Goal: Information Seeking & Learning: Learn about a topic

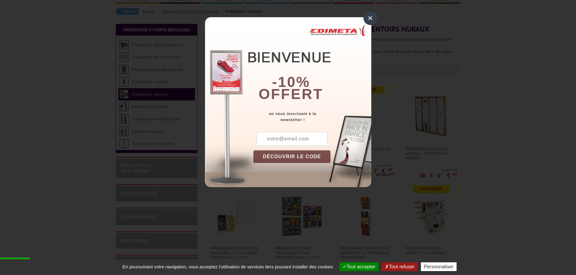
scroll to position [60, 0]
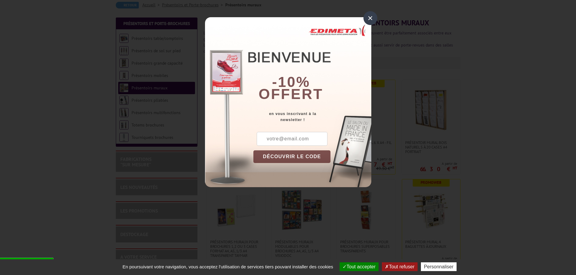
click at [375, 19] on div "×" at bounding box center [370, 18] width 14 height 14
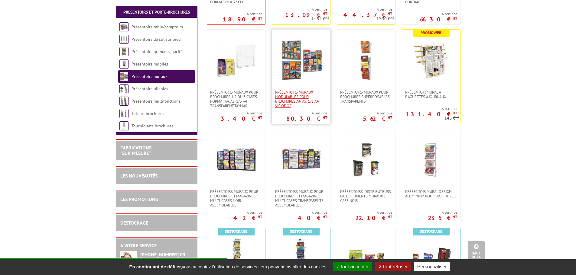
scroll to position [272, 0]
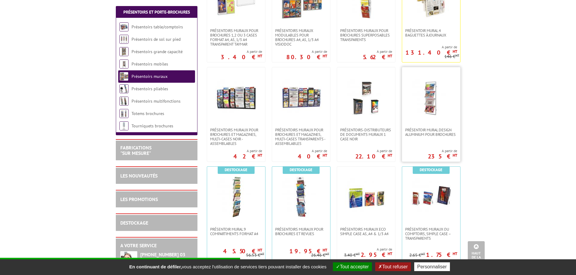
click at [435, 102] on img at bounding box center [431, 98] width 42 height 42
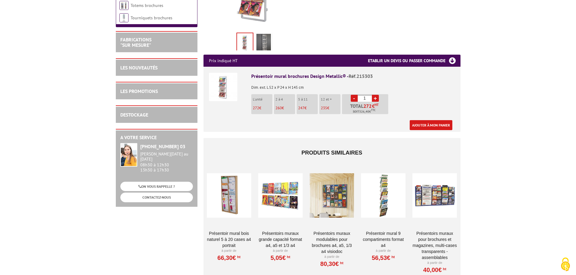
scroll to position [212, 0]
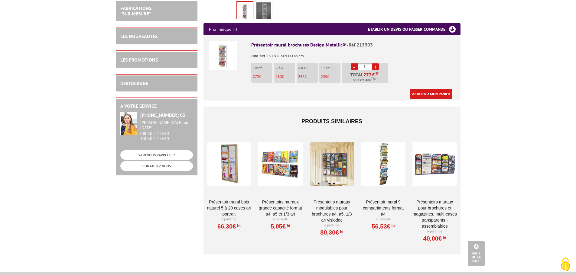
click at [341, 155] on div at bounding box center [332, 164] width 44 height 60
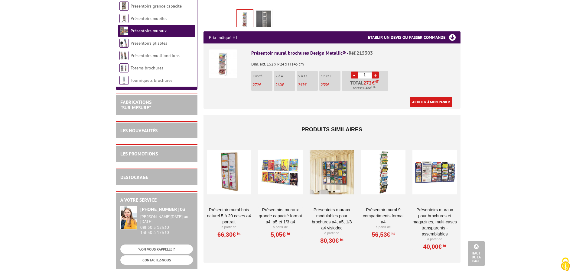
click at [207, 44] on ul "Présentoir mural brochures Design Metallic® - Réf.215303 Dim. ext. L 52 x P 24 …" at bounding box center [332, 76] width 257 height 65
click at [217, 50] on img at bounding box center [223, 64] width 28 height 28
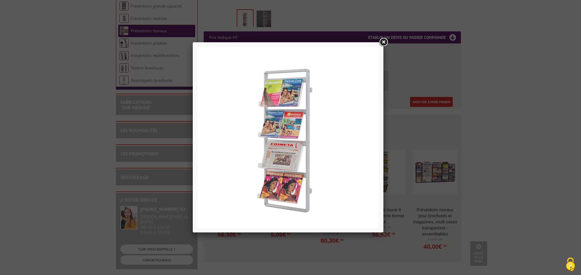
click at [383, 44] on link at bounding box center [383, 42] width 11 height 11
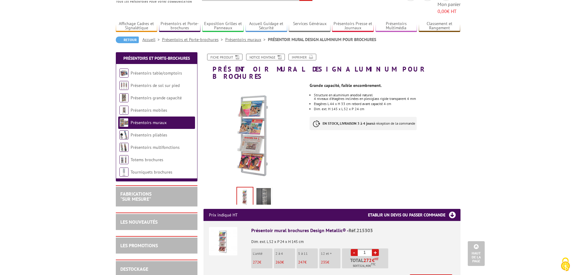
scroll to position [30, 0]
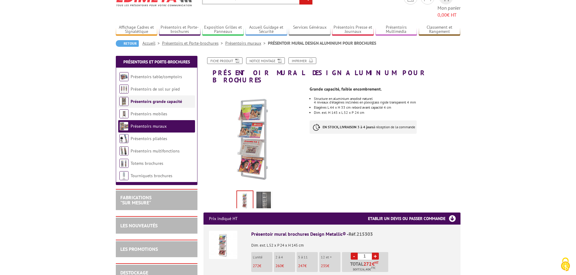
click at [138, 99] on link "Présentoirs grande capacité" at bounding box center [156, 101] width 51 height 5
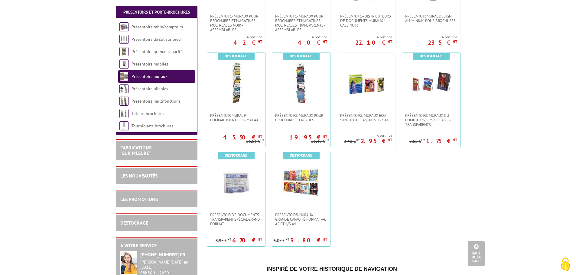
scroll to position [393, 0]
